Goal: Find specific page/section: Find specific page/section

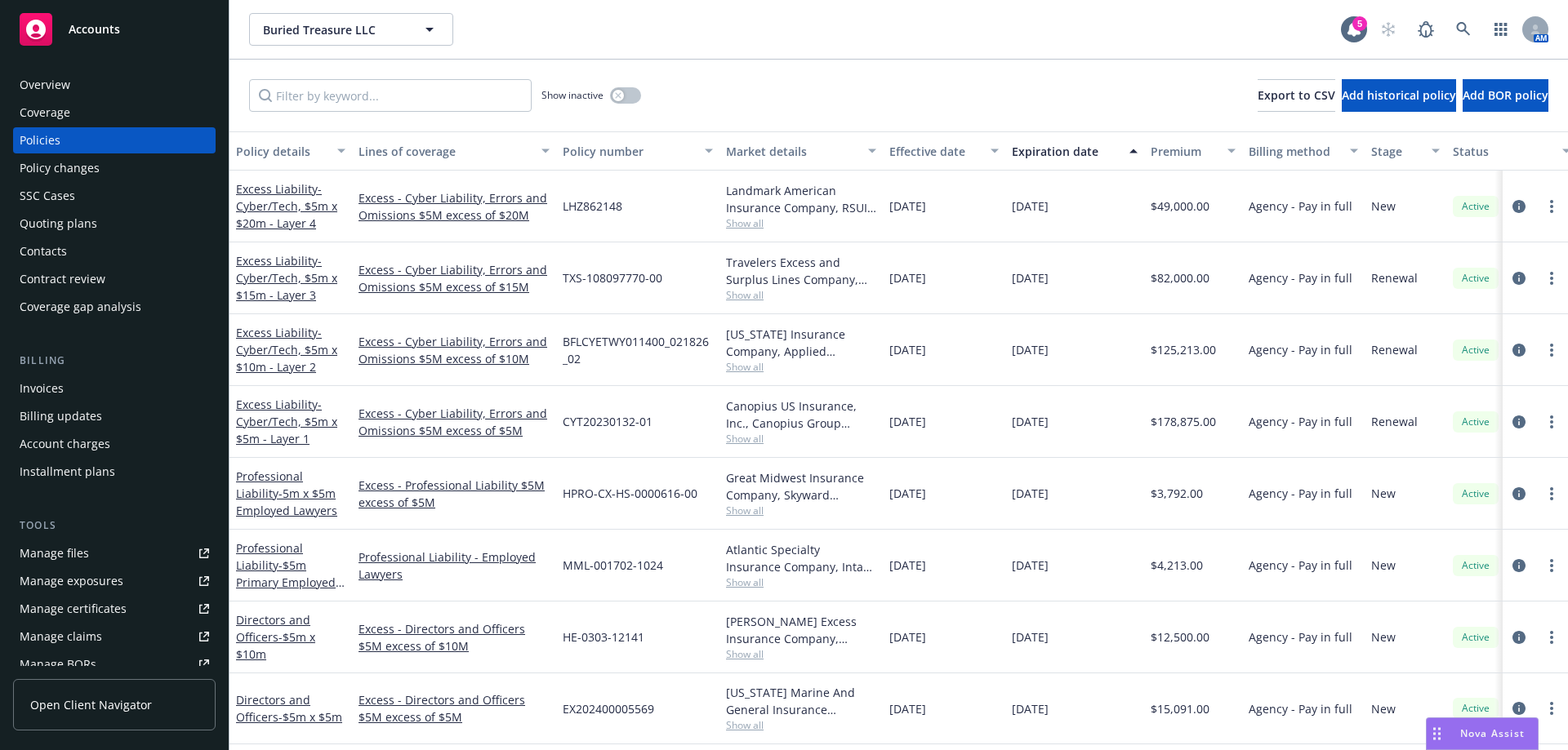
scroll to position [1270, 0]
click at [1465, 28] on icon at bounding box center [1463, 28] width 14 height 14
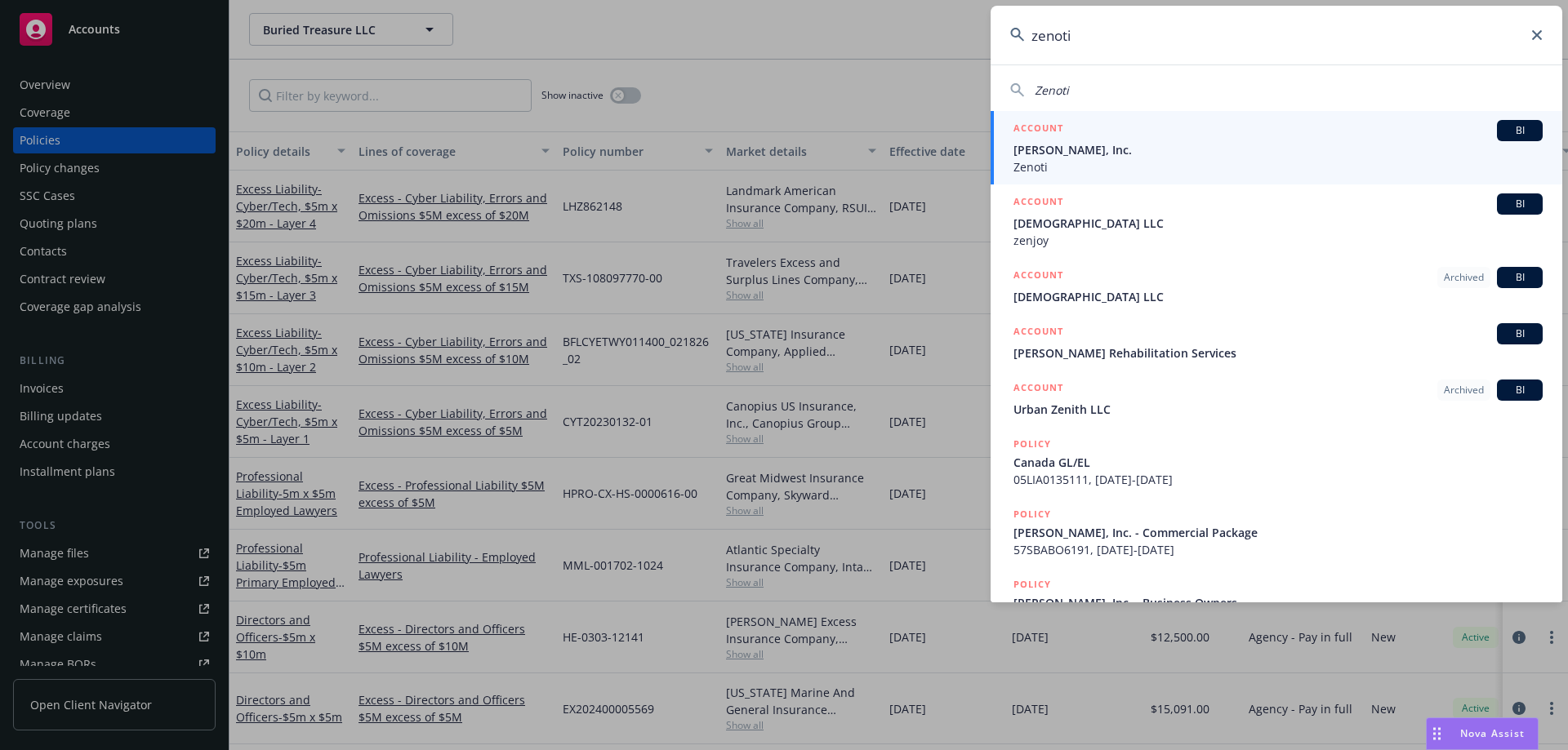
type input "zenoti"
click at [1082, 151] on span "[PERSON_NAME], Inc." at bounding box center [1279, 150] width 529 height 17
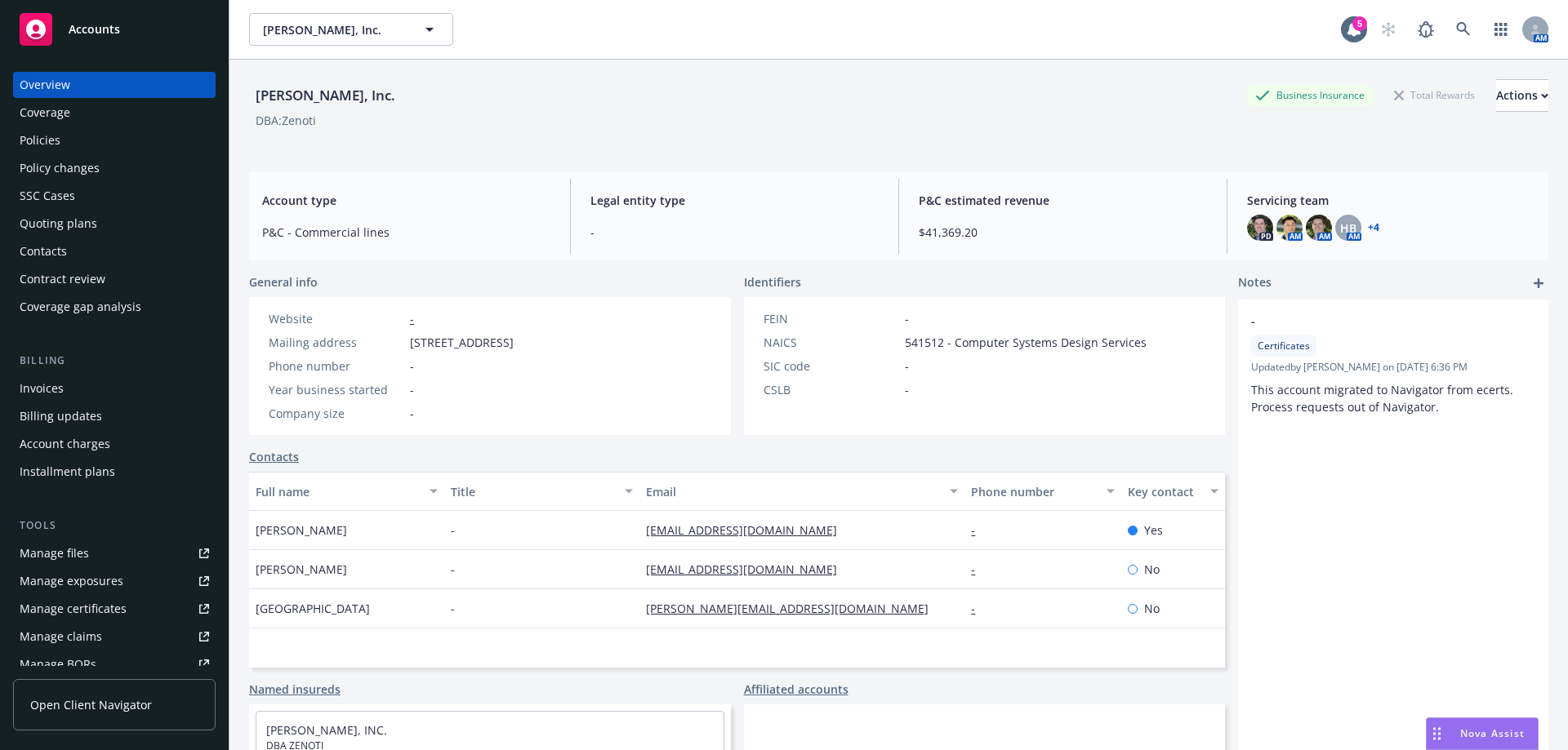
click at [51, 150] on div "Policies" at bounding box center [39, 141] width 41 height 26
